Goal: Information Seeking & Learning: Learn about a topic

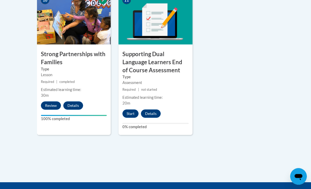
scroll to position [674, 0]
click at [133, 110] on button "Start" at bounding box center [130, 114] width 16 height 8
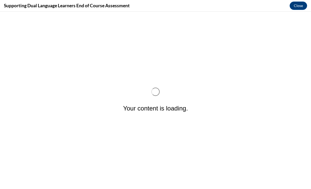
scroll to position [0, 0]
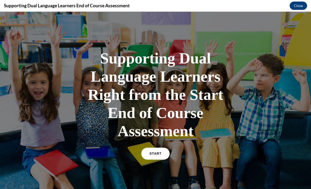
click at [164, 155] on link "START" at bounding box center [155, 154] width 28 height 12
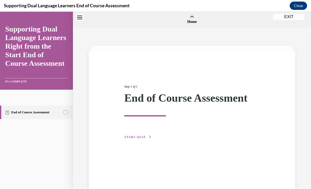
scroll to position [16, 0]
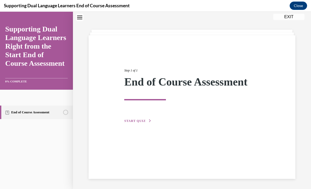
click at [145, 121] on button "START QUIZ" at bounding box center [137, 121] width 27 height 5
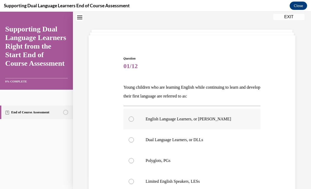
click at [164, 117] on p "English Language Learners, or ELLs" at bounding box center [197, 119] width 102 height 5
click at [134, 117] on input "English Language Learners, or ELLs" at bounding box center [131, 119] width 5 height 5
radio input "true"
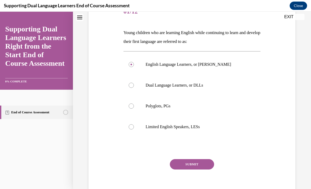
click at [181, 168] on button "SUBMIT" at bounding box center [192, 165] width 44 height 10
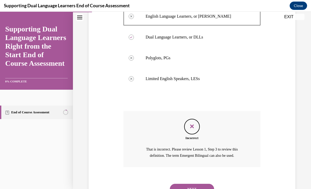
scroll to position [119, 0]
click at [201, 185] on button "NEXT" at bounding box center [192, 190] width 44 height 10
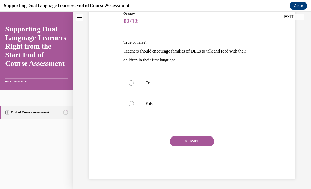
scroll to position [38, 0]
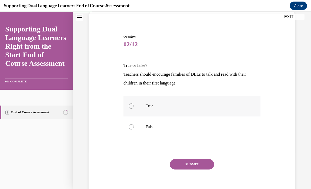
click at [174, 106] on p "True" at bounding box center [197, 106] width 102 height 5
click at [134, 106] on input "True" at bounding box center [131, 106] width 5 height 5
radio input "true"
click at [203, 165] on button "SUBMIT" at bounding box center [192, 165] width 44 height 10
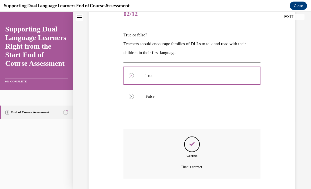
scroll to position [80, 0]
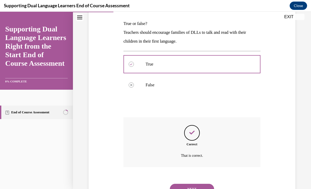
click at [207, 187] on button "NEXT" at bounding box center [192, 189] width 44 height 10
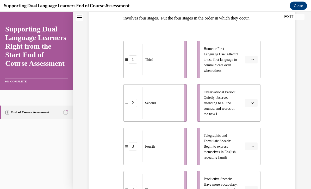
scroll to position [95, 0]
click at [228, 63] on button "button" at bounding box center [251, 60] width 13 height 8
click at [228, 89] on div "1" at bounding box center [250, 90] width 13 height 10
click at [228, 107] on button "button" at bounding box center [251, 103] width 13 height 8
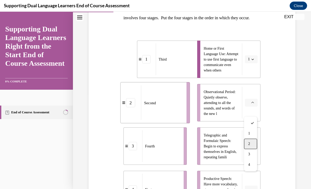
click at [228, 141] on div "2" at bounding box center [250, 144] width 13 height 10
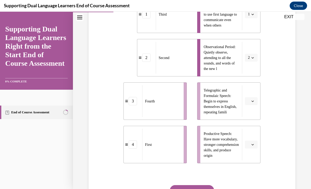
scroll to position [148, 0]
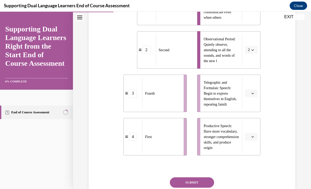
click at [228, 97] on button "button" at bounding box center [251, 94] width 13 height 8
click at [228, 146] on div "3" at bounding box center [250, 145] width 13 height 10
click at [228, 138] on icon "button" at bounding box center [253, 137] width 3 height 3
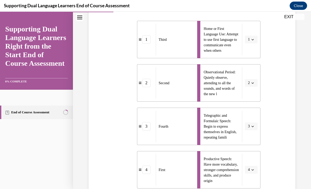
scroll to position [114, 0]
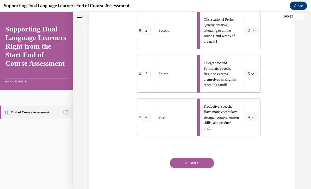
click at [204, 169] on button "SUBMIT" at bounding box center [192, 163] width 44 height 10
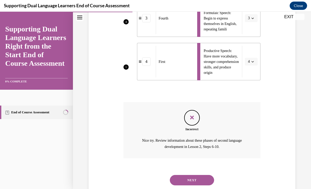
scroll to position [223, 0]
click at [210, 182] on button "NEXT" at bounding box center [192, 181] width 44 height 10
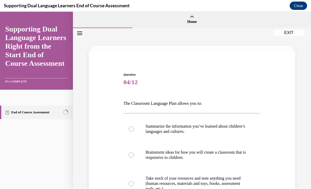
scroll to position [23, 0]
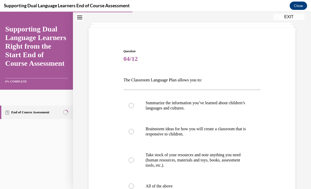
click at [226, 79] on p "The Classroom Language Plan allows you to:" at bounding box center [192, 80] width 137 height 9
click at [210, 106] on p "Summarize the information you’ve learned about children’s languages and culture…" at bounding box center [197, 106] width 102 height 10
click at [134, 106] on input "Summarize the information you’ve learned about children’s languages and culture…" at bounding box center [131, 105] width 5 height 5
radio input "true"
click at [195, 179] on label "All of the above" at bounding box center [192, 186] width 137 height 21
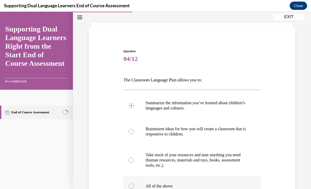
click at [134, 184] on input "All of the above" at bounding box center [131, 186] width 5 height 5
radio input "true"
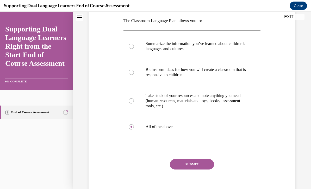
click at [205, 166] on button "SUBMIT" at bounding box center [192, 165] width 44 height 10
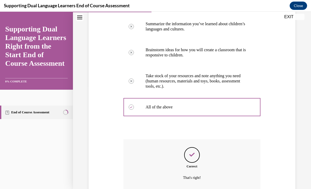
scroll to position [125, 0]
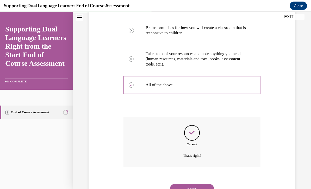
click at [205, 184] on button "NEXT" at bounding box center [192, 189] width 44 height 10
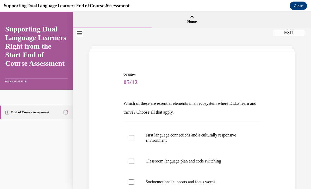
scroll to position [24, 0]
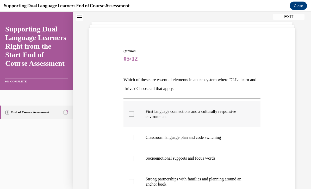
click at [225, 114] on p "First language connections and a culturally responsive environment" at bounding box center [197, 114] width 102 height 10
click at [134, 114] on input "First language connections and a culturally responsive environment" at bounding box center [131, 114] width 5 height 5
checkbox input "true"
click at [217, 145] on label "Classroom language plan and code switching" at bounding box center [192, 137] width 137 height 21
click at [134, 140] on input "Classroom language plan and code switching" at bounding box center [131, 137] width 5 height 5
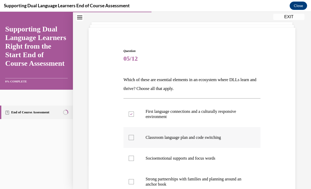
checkbox input "true"
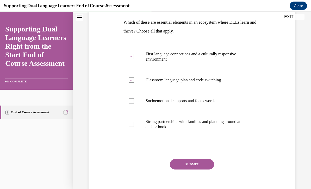
click at [208, 168] on button "SUBMIT" at bounding box center [192, 165] width 44 height 10
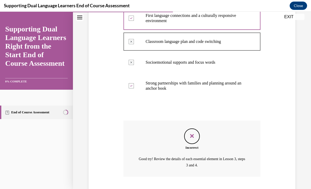
scroll to position [129, 0]
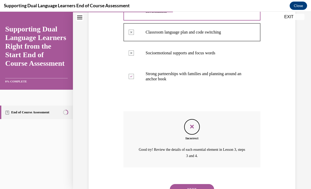
click at [209, 185] on button "NEXT" at bounding box center [192, 190] width 44 height 10
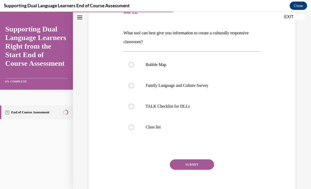
scroll to position [71, 0]
click at [228, 112] on label "TALK Checklist for DLLs" at bounding box center [192, 106] width 137 height 21
click at [134, 109] on input "TALK Checklist for DLLs" at bounding box center [131, 106] width 5 height 5
radio input "true"
click at [213, 166] on button "SUBMIT" at bounding box center [192, 165] width 44 height 10
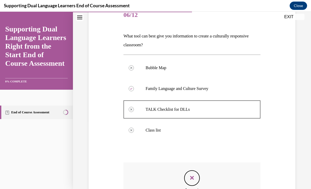
scroll to position [68, 0]
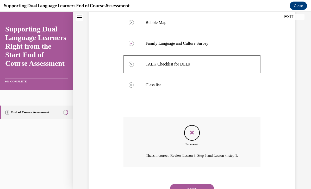
click at [211, 185] on button "NEXT" at bounding box center [192, 189] width 44 height 10
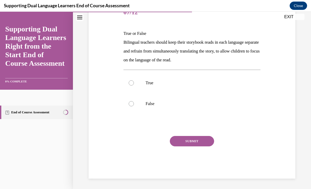
scroll to position [47, 0]
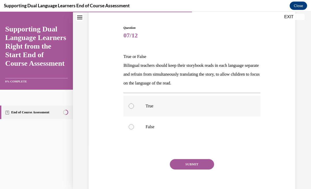
click at [192, 108] on p "True" at bounding box center [197, 106] width 102 height 5
click at [134, 108] on input "True" at bounding box center [131, 106] width 5 height 5
radio input "true"
click at [196, 161] on button "SUBMIT" at bounding box center [192, 165] width 44 height 10
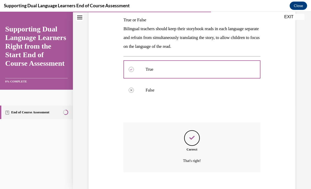
scroll to position [89, 0]
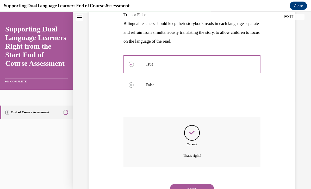
click at [203, 184] on button "NEXT" at bounding box center [192, 189] width 44 height 10
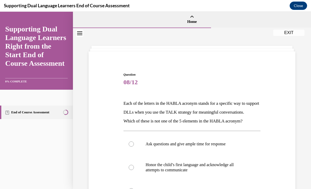
scroll to position [25, 0]
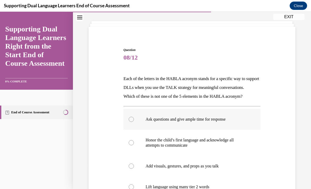
click at [222, 122] on p "Ask questions and give ample time for response" at bounding box center [197, 119] width 102 height 5
click at [134, 122] on input "Ask questions and give ample time for response" at bounding box center [131, 119] width 5 height 5
radio input "true"
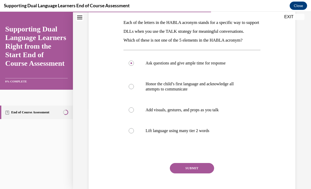
click at [207, 174] on button "SUBMIT" at bounding box center [192, 168] width 44 height 10
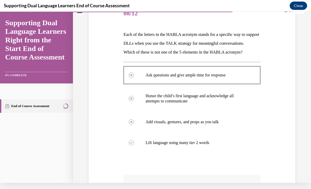
scroll to position [63, 0]
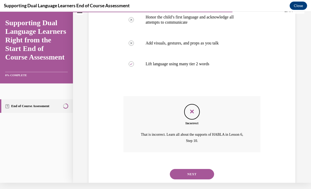
click at [208, 179] on button "NEXT" at bounding box center [192, 174] width 44 height 10
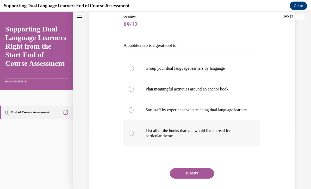
click at [218, 136] on p "List all of the books that you would like to read for a particular theme" at bounding box center [197, 133] width 102 height 10
click at [134, 136] on input "List all of the books that you would like to read for a particular theme" at bounding box center [131, 133] width 5 height 5
radio input "true"
click at [208, 179] on button "SUBMIT" at bounding box center [192, 174] width 44 height 10
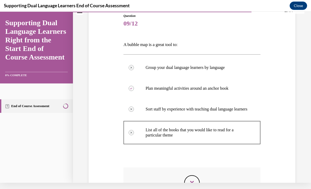
scroll to position [52, 0]
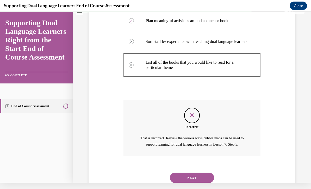
click at [213, 174] on button "NEXT" at bounding box center [192, 178] width 44 height 10
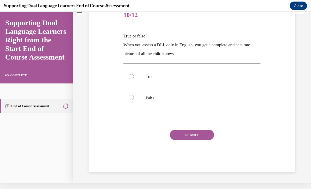
scroll to position [38, 0]
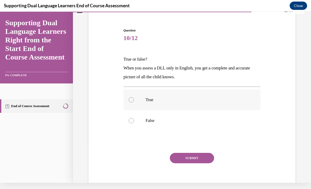
click at [228, 107] on label "True" at bounding box center [192, 100] width 137 height 21
click at [134, 103] on input "True" at bounding box center [131, 99] width 5 height 5
radio input "true"
click at [211, 158] on button "SUBMIT" at bounding box center [192, 158] width 44 height 10
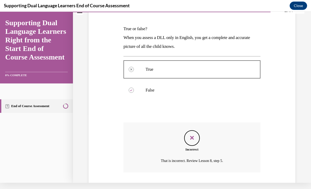
scroll to position [80, 0]
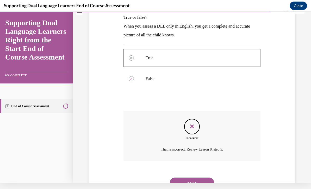
click at [208, 181] on button "NEXT" at bounding box center [192, 183] width 44 height 10
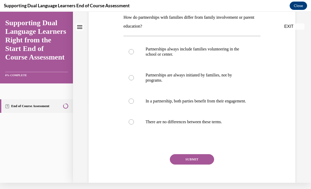
scroll to position [0, 0]
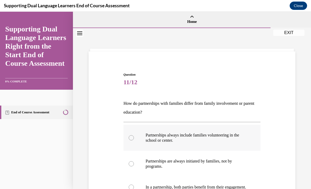
click at [224, 141] on p "Partnerships always include families volunteering in the school or center." at bounding box center [197, 138] width 102 height 10
click at [134, 141] on input "Partnerships always include families volunteering in the school or center." at bounding box center [131, 138] width 5 height 5
radio input "true"
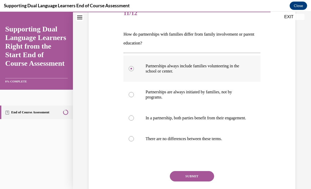
scroll to position [69, 0]
click at [207, 182] on button "SUBMIT" at bounding box center [192, 176] width 44 height 10
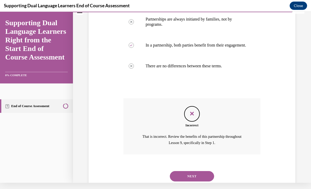
scroll to position [135, 0]
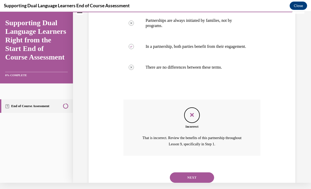
click at [205, 175] on button "NEXT" at bounding box center [192, 178] width 44 height 10
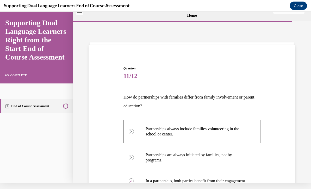
scroll to position [0, 0]
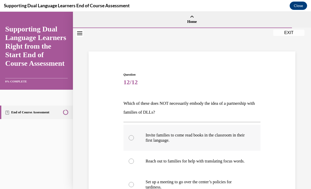
click at [228, 140] on p "Invite families to come read books in the classroom in their first language." at bounding box center [197, 138] width 102 height 10
click at [134, 140] on input "Invite families to come read books in the classroom in their first language." at bounding box center [131, 138] width 5 height 5
radio input "true"
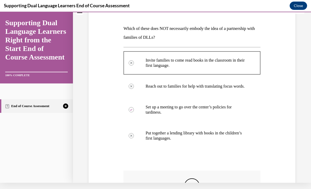
scroll to position [69, 0]
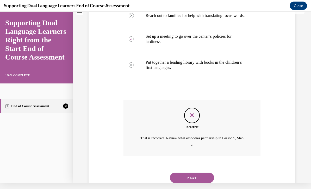
click at [205, 176] on button "NEXT" at bounding box center [192, 178] width 44 height 10
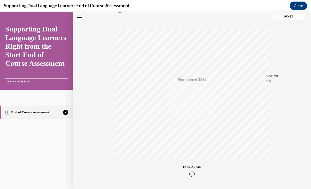
scroll to position [72, 0]
click at [194, 166] on span "TAKE AGAIN" at bounding box center [192, 167] width 19 height 3
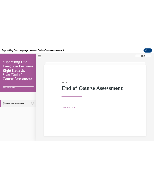
scroll to position [1759, 0]
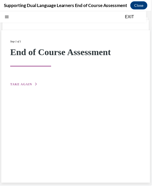
click at [25, 87] on span "TAKE AGAIN" at bounding box center [21, 86] width 22 height 4
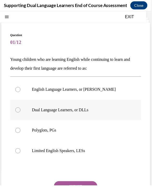
click at [127, 107] on label "Dual Language Learners, or DLLs" at bounding box center [76, 112] width 133 height 21
click at [21, 109] on input "Dual Language Learners, or DLLs" at bounding box center [18, 111] width 5 height 5
radio input "true"
click at [85, 189] on button "SUBMIT" at bounding box center [77, 190] width 44 height 10
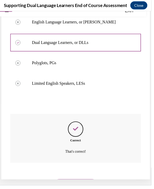
click at [90, 183] on button "NEXT" at bounding box center [77, 187] width 44 height 10
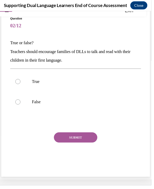
scroll to position [16, 0]
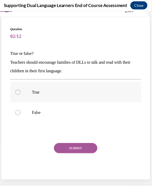
click at [81, 98] on label "True" at bounding box center [76, 93] width 133 height 21
click at [21, 96] on input "True" at bounding box center [18, 93] width 5 height 5
radio input "true"
click at [83, 149] on button "SUBMIT" at bounding box center [77, 151] width 44 height 10
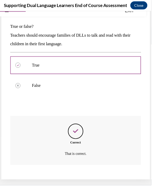
scroll to position [46, 0]
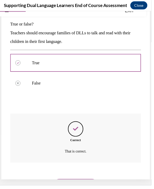
click at [84, 182] on button "NEXT" at bounding box center [77, 187] width 44 height 10
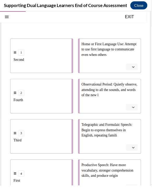
scroll to position [69, 0]
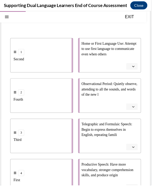
click at [138, 71] on button "button" at bounding box center [135, 67] width 12 height 7
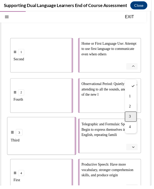
click at [134, 117] on div "3" at bounding box center [133, 119] width 12 height 10
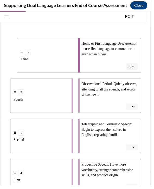
click at [135, 112] on button "button" at bounding box center [135, 108] width 12 height 7
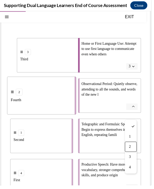
click at [134, 150] on div "2" at bounding box center [133, 149] width 12 height 10
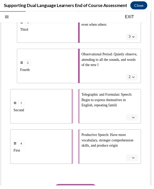
scroll to position [99, 0]
click at [138, 126] on li "Telegraphic and Formulaic Speech: Begin to express themselves in English, repea…" at bounding box center [112, 108] width 64 height 35
click at [136, 121] on icon "button" at bounding box center [136, 119] width 3 height 3
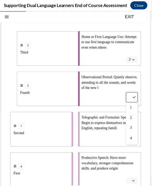
scroll to position [76, 0]
click at [135, 62] on icon "button" at bounding box center [136, 60] width 3 height 3
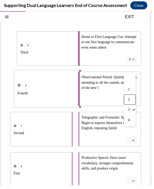
click at [135, 102] on div "2" at bounding box center [132, 101] width 12 height 10
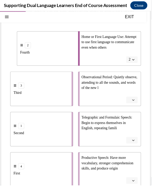
click at [137, 105] on button "button" at bounding box center [135, 101] width 12 height 7
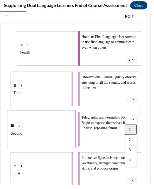
click at [135, 132] on div "1" at bounding box center [133, 132] width 12 height 10
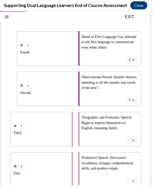
click at [133, 145] on span "Please select an option" at bounding box center [132, 142] width 2 height 5
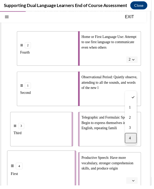
click at [133, 142] on span "4" at bounding box center [133, 141] width 2 height 4
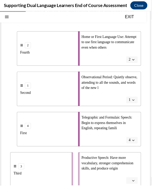
click at [134, 187] on button "button" at bounding box center [135, 184] width 12 height 7
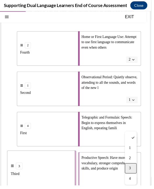
click at [135, 174] on div "3" at bounding box center [133, 172] width 12 height 10
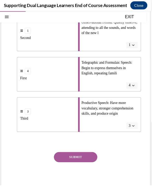
click at [84, 166] on button "SUBMIT" at bounding box center [77, 160] width 44 height 10
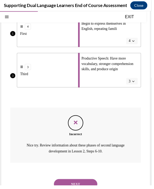
scroll to position [180, 0]
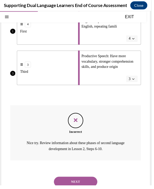
click at [71, 185] on button "NEXT" at bounding box center [77, 185] width 44 height 10
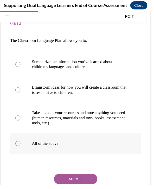
click at [74, 149] on p "All of the above" at bounding box center [82, 146] width 98 height 5
click at [21, 149] on input "All of the above" at bounding box center [18, 146] width 5 height 5
radio input "true"
click at [79, 181] on button "SUBMIT" at bounding box center [77, 182] width 44 height 10
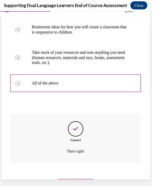
click at [80, 183] on button "NEXT" at bounding box center [77, 187] width 44 height 10
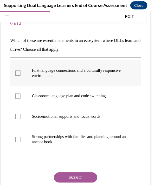
click at [84, 82] on label "First language connections and a culturally responsive environment" at bounding box center [76, 74] width 133 height 26
click at [21, 77] on input "First language connections and a culturally responsive environment" at bounding box center [18, 74] width 5 height 5
checkbox input "true"
click at [85, 114] on label "Socioemotional supports and focus words" at bounding box center [76, 118] width 133 height 21
click at [21, 116] on input "Socioemotional supports and focus words" at bounding box center [18, 118] width 5 height 5
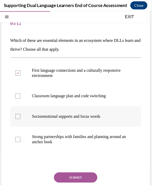
checkbox input "true"
click at [91, 180] on button "SUBMIT" at bounding box center [77, 181] width 44 height 10
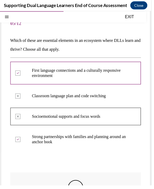
scroll to position [6, 0]
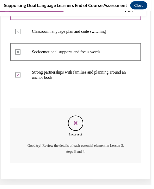
click at [90, 183] on button "NEXT" at bounding box center [77, 188] width 44 height 10
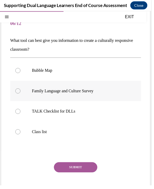
click at [103, 100] on label "Family Language and Culture Survey" at bounding box center [76, 92] width 133 height 21
click at [21, 95] on input "Family Language and Culture Survey" at bounding box center [18, 92] width 5 height 5
radio input "true"
click at [85, 168] on button "SUBMIT" at bounding box center [77, 170] width 44 height 10
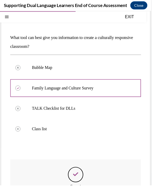
scroll to position [79, 0]
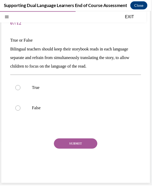
scroll to position [16, 0]
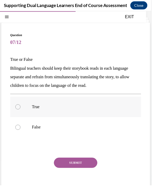
click at [74, 116] on label "True" at bounding box center [76, 109] width 133 height 21
click at [21, 112] on input "True" at bounding box center [18, 108] width 5 height 5
radio input "true"
click at [76, 166] on button "SUBMIT" at bounding box center [77, 166] width 44 height 10
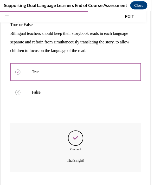
scroll to position [55, 0]
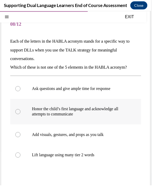
scroll to position [36, 0]
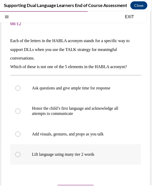
click at [72, 162] on label "Lift language using many tier 2 words" at bounding box center [76, 157] width 133 height 21
click at [21, 160] on input "Lift language using many tier 2 words" at bounding box center [18, 157] width 5 height 5
radio input "true"
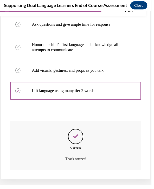
scroll to position [102, 0]
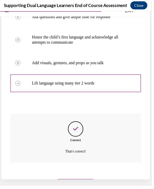
click at [75, 187] on div "NEXT" at bounding box center [76, 187] width 133 height 21
click at [75, 182] on button "NEXT" at bounding box center [77, 187] width 44 height 10
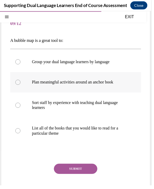
click at [105, 90] on label "Plan meaningful activities around an anchor book" at bounding box center [76, 83] width 133 height 21
click at [21, 86] on input "Plan meaningful activities around an anchor book" at bounding box center [18, 83] width 5 height 5
radio input "true"
click at [83, 173] on button "SUBMIT" at bounding box center [77, 172] width 44 height 10
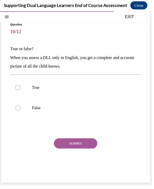
scroll to position [16, 0]
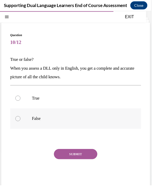
click at [81, 124] on label "False" at bounding box center [76, 121] width 133 height 21
click at [21, 124] on input "False" at bounding box center [18, 120] width 5 height 5
radio input "true"
click at [83, 158] on button "SUBMIT" at bounding box center [77, 157] width 44 height 10
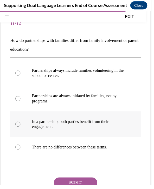
click at [105, 123] on p "In a partnership, both parties benefit from their engagement." at bounding box center [82, 126] width 98 height 10
click at [21, 124] on input "In a partnership, both parties benefit from their engagement." at bounding box center [18, 126] width 5 height 5
radio input "true"
click at [89, 186] on button "SUBMIT" at bounding box center [77, 186] width 44 height 10
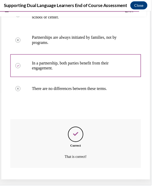
scroll to position [95, 0]
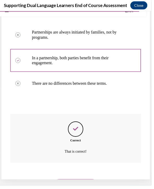
click at [89, 186] on button "NEXT" at bounding box center [77, 187] width 44 height 10
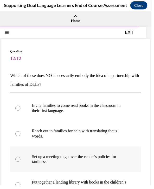
click at [95, 160] on p "Set up a meeting to go over the center’s policies for tardiness." at bounding box center [82, 162] width 98 height 10
click at [21, 160] on input "Set up a meeting to go over the center’s policies for tardiness." at bounding box center [18, 162] width 5 height 5
radio input "true"
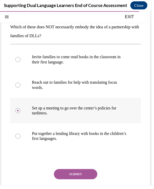
scroll to position [51, 0]
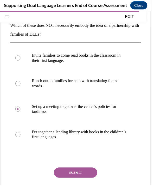
click at [86, 182] on div "SUBMIT" at bounding box center [76, 184] width 133 height 26
click at [87, 176] on button "SUBMIT" at bounding box center [77, 176] width 44 height 10
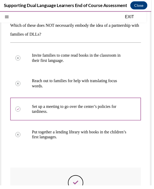
scroll to position [6, 0]
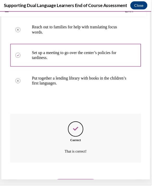
click at [85, 184] on button "NEXT" at bounding box center [77, 187] width 44 height 10
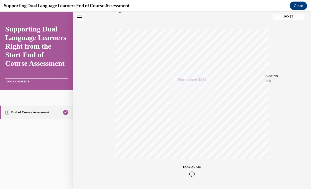
scroll to position [72, 0]
click at [228, 18] on button "EXIT" at bounding box center [288, 17] width 31 height 6
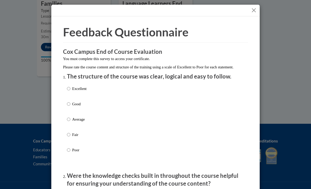
click at [83, 90] on p "Excellent" at bounding box center [79, 89] width 14 height 6
click at [70, 90] on input "Excellent" at bounding box center [68, 89] width 3 height 6
radio input "true"
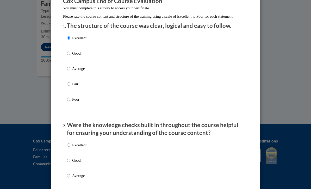
scroll to position [52, 0]
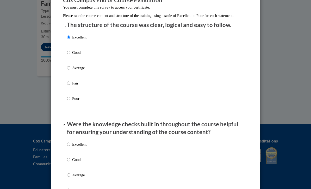
click at [85, 147] on label "Excellent" at bounding box center [77, 149] width 20 height 14
click at [70, 147] on input "Excellent" at bounding box center [68, 145] width 3 height 6
radio input "true"
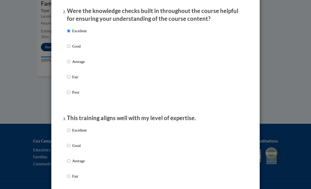
click at [85, 132] on p "Excellent" at bounding box center [79, 131] width 14 height 6
click at [70, 132] on input "Excellent" at bounding box center [68, 131] width 3 height 6
radio input "true"
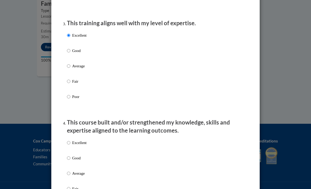
click at [86, 141] on p "Excellent" at bounding box center [79, 143] width 14 height 6
click at [70, 141] on input "Excellent" at bounding box center [68, 143] width 3 height 6
radio input "true"
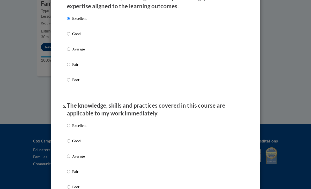
click at [79, 123] on p "Excellent" at bounding box center [79, 126] width 14 height 6
click at [70, 123] on input "Excellent" at bounding box center [68, 126] width 3 height 6
radio input "true"
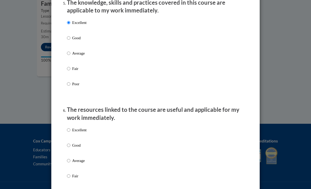
click at [80, 127] on p "Excellent" at bounding box center [79, 130] width 14 height 6
click at [70, 127] on input "Excellent" at bounding box center [68, 130] width 3 height 6
radio input "true"
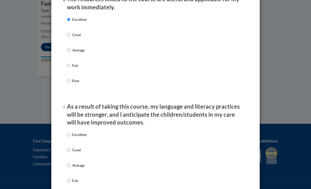
click at [82, 132] on p "Excellent" at bounding box center [79, 135] width 14 height 6
click at [70, 132] on input "Excellent" at bounding box center [68, 135] width 3 height 6
radio input "true"
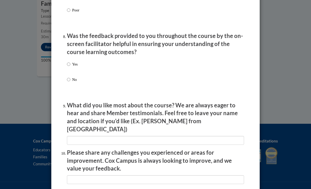
scroll to position [787, 0]
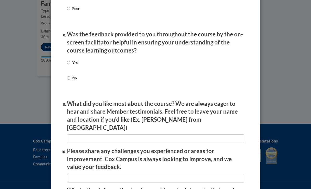
click at [75, 60] on p "Yes" at bounding box center [74, 63] width 5 height 6
click at [70, 60] on input "Yes" at bounding box center [68, 63] width 3 height 6
radio input "true"
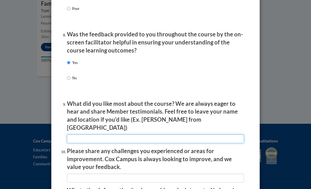
click at [90, 135] on input "textbox" at bounding box center [155, 139] width 177 height 9
type input "Na"
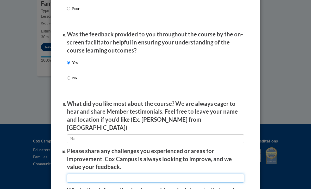
click at [92, 174] on input "textbox" at bounding box center [155, 178] width 177 height 9
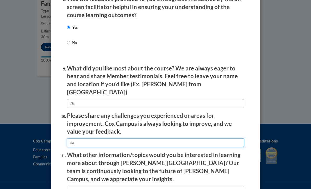
scroll to position [830, 0]
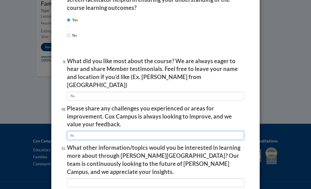
type input "na"
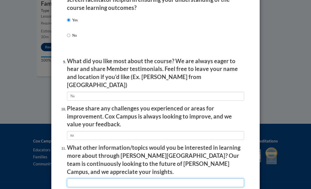
click at [91, 179] on input "textbox" at bounding box center [155, 183] width 177 height 9
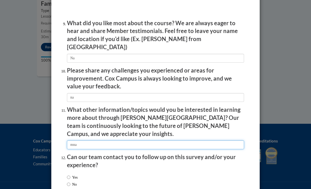
scroll to position [867, 0]
type input "mna"
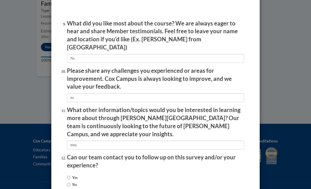
click at [71, 182] on label "No" at bounding box center [72, 185] width 10 height 6
click at [70, 182] on input "No" at bounding box center [68, 185] width 3 height 6
radio input "true"
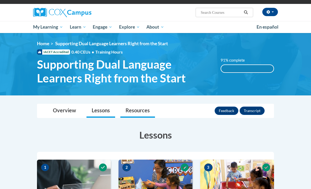
scroll to position [0, 0]
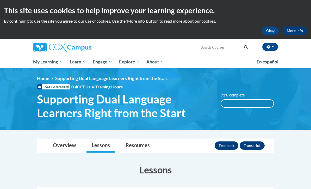
click at [209, 48] on input "Search..." at bounding box center [221, 47] width 42 height 6
type input "Build my brain"
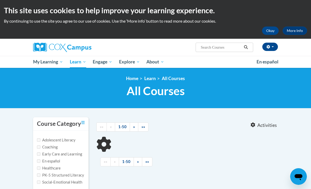
type input "Build my brain"
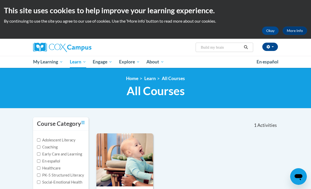
click at [134, 144] on img at bounding box center [124, 160] width 57 height 53
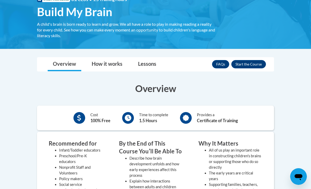
scroll to position [88, 0]
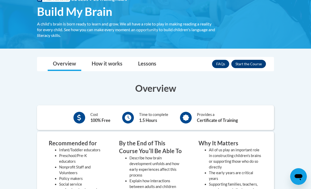
click at [258, 65] on button "Enroll" at bounding box center [248, 64] width 35 height 8
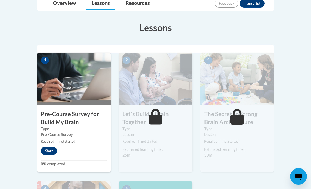
scroll to position [130, 0]
click at [52, 152] on button "Start" at bounding box center [49, 151] width 16 height 8
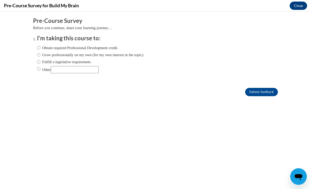
scroll to position [0, 0]
click at [83, 50] on label "Obtain required Professional Development credit." at bounding box center [77, 48] width 81 height 6
click at [40, 50] on input "Obtain required Professional Development credit." at bounding box center [38, 48] width 3 height 6
radio input "true"
click at [260, 92] on input "Submit feedback" at bounding box center [261, 92] width 33 height 8
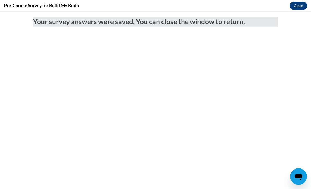
click at [295, 8] on button "Close" at bounding box center [298, 6] width 17 height 8
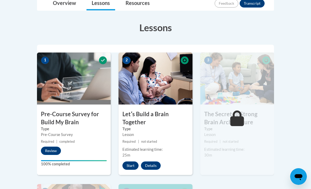
click at [132, 164] on button "Start" at bounding box center [130, 166] width 16 height 8
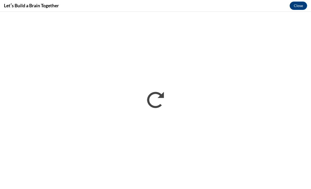
scroll to position [130, 0]
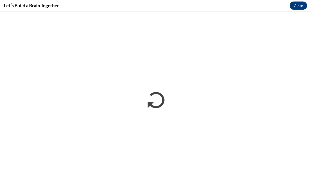
click at [298, 7] on button "Close" at bounding box center [298, 6] width 17 height 8
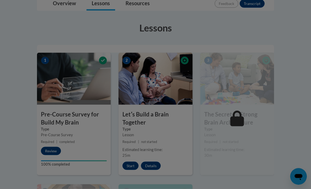
scroll to position [130, 0]
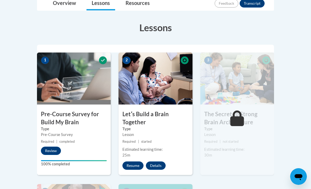
click at [137, 165] on button "Resume" at bounding box center [132, 166] width 21 height 8
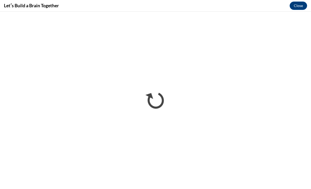
scroll to position [130, 0]
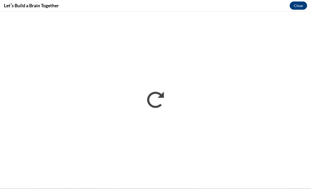
click at [300, 5] on button "Close" at bounding box center [298, 6] width 17 height 8
click at [300, 9] on button "Close" at bounding box center [298, 6] width 17 height 8
click at [304, 4] on button "Close" at bounding box center [298, 6] width 17 height 8
click at [298, 5] on button "Close" at bounding box center [298, 6] width 17 height 8
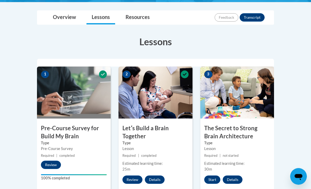
scroll to position [146, 0]
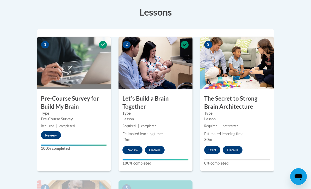
click at [212, 148] on button "Start" at bounding box center [212, 150] width 16 height 8
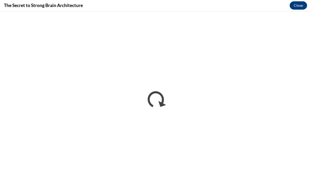
scroll to position [370, 0]
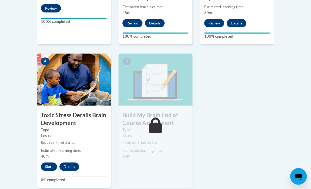
scroll to position [274, 0]
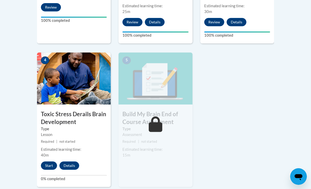
click at [47, 163] on button "Start" at bounding box center [49, 166] width 16 height 8
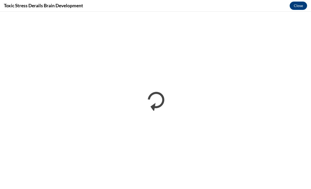
scroll to position [317, 0]
click at [296, 4] on button "Close" at bounding box center [298, 6] width 17 height 8
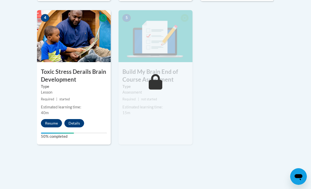
click at [59, 124] on button "Resume" at bounding box center [51, 123] width 21 height 8
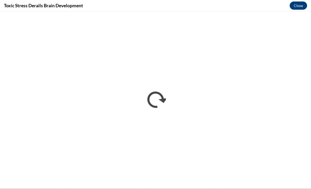
scroll to position [83, 0]
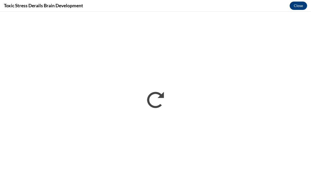
click at [298, 6] on button "Close" at bounding box center [298, 6] width 17 height 8
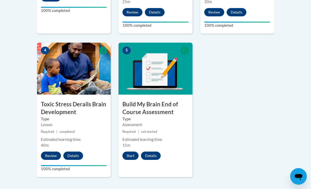
scroll to position [284, 0]
click at [135, 155] on button "Start" at bounding box center [130, 156] width 16 height 8
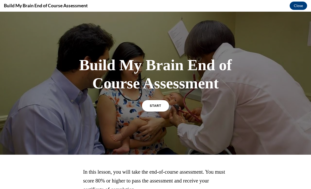
scroll to position [12, 0]
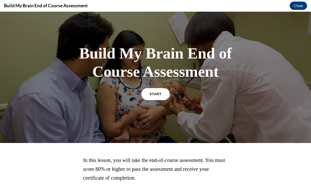
click at [152, 96] on link "START" at bounding box center [155, 94] width 28 height 12
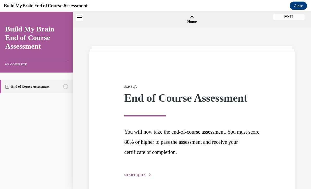
scroll to position [16, 0]
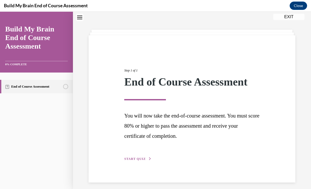
click at [143, 158] on span "START QUIZ" at bounding box center [134, 159] width 21 height 4
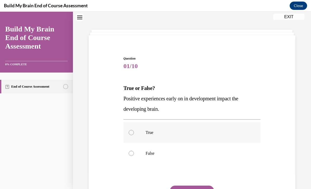
click at [151, 137] on label "True" at bounding box center [192, 132] width 137 height 21
click at [134, 136] on input "True" at bounding box center [131, 132] width 5 height 5
radio input "true"
click at [183, 189] on button "SUBMIT" at bounding box center [192, 191] width 44 height 10
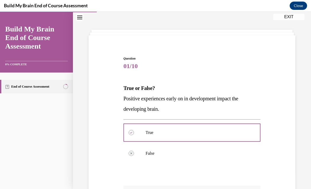
scroll to position [6, 0]
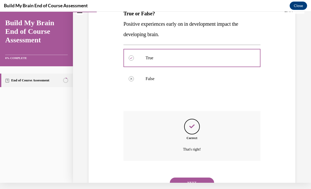
click at [195, 181] on button "NEXT" at bounding box center [192, 183] width 44 height 10
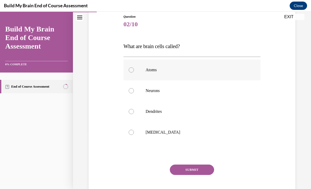
click at [171, 71] on p "Atoms" at bounding box center [197, 70] width 102 height 5
click at [134, 71] on input "Atoms" at bounding box center [131, 70] width 5 height 5
radio input "true"
click at [185, 168] on button "SUBMIT" at bounding box center [192, 170] width 44 height 10
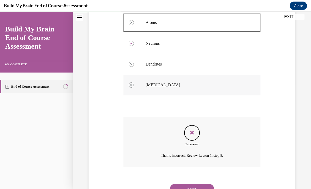
scroll to position [16, 0]
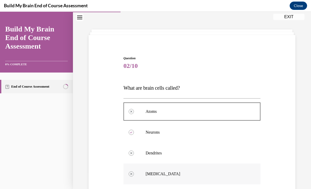
click at [191, 180] on label "[MEDICAL_DATA]" at bounding box center [192, 174] width 137 height 21
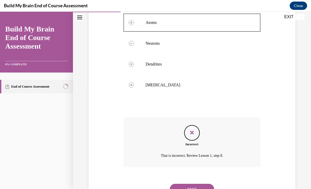
click at [179, 185] on button "NEXT" at bounding box center [192, 189] width 44 height 10
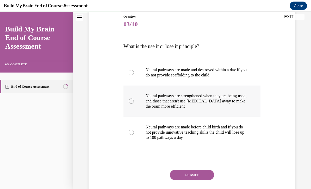
click at [178, 99] on p "Neural pathways are strengthened when they are being used, and those that aren'…" at bounding box center [197, 102] width 102 height 16
click at [134, 99] on input "Neural pathways are strengthened when they are being used, and those that aren'…" at bounding box center [131, 101] width 5 height 5
radio input "true"
click at [186, 172] on button "SUBMIT" at bounding box center [192, 175] width 44 height 10
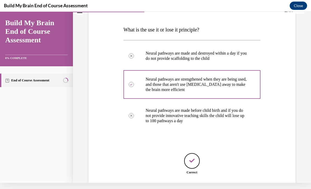
scroll to position [76, 0]
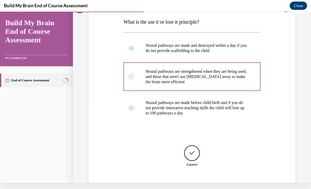
click at [202, 187] on button "NEXT" at bounding box center [192, 192] width 44 height 10
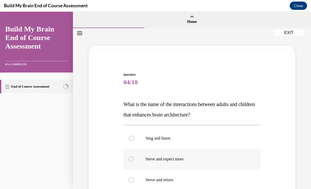
scroll to position [14, 0]
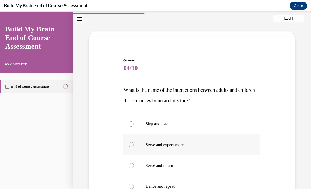
click at [178, 138] on label "Serve and expect more" at bounding box center [192, 145] width 137 height 21
click at [134, 143] on input "Serve and expect more" at bounding box center [131, 145] width 5 height 5
radio input "true"
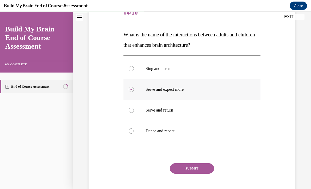
scroll to position [0, 0]
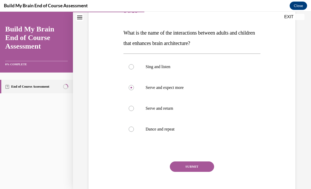
click at [183, 171] on button "SUBMIT" at bounding box center [192, 167] width 44 height 10
